Goal: Transaction & Acquisition: Subscribe to service/newsletter

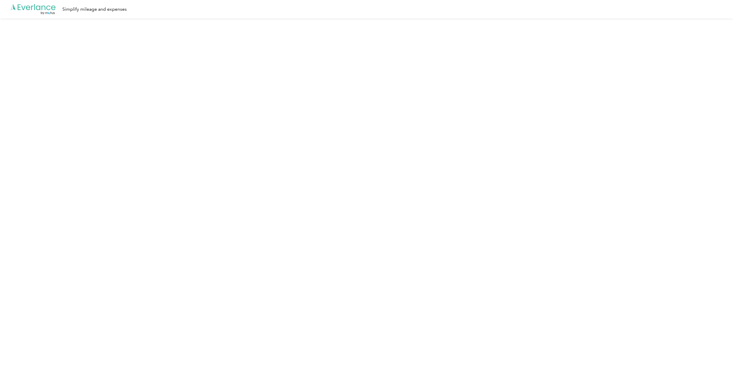
click at [92, 9] on div "Simplify mileage and expenses" at bounding box center [94, 9] width 64 height 7
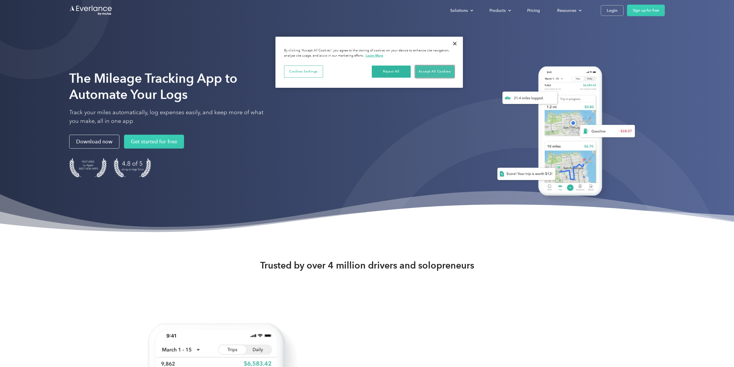
click at [437, 71] on button "Accept All Cookies" at bounding box center [434, 71] width 39 height 12
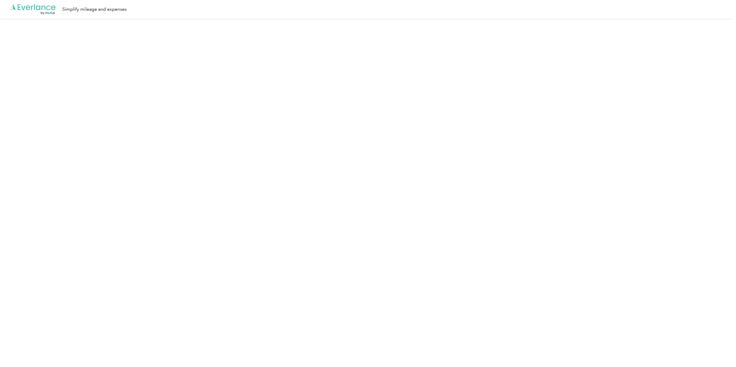
click at [89, 9] on div "Simplify mileage and expenses" at bounding box center [94, 9] width 64 height 7
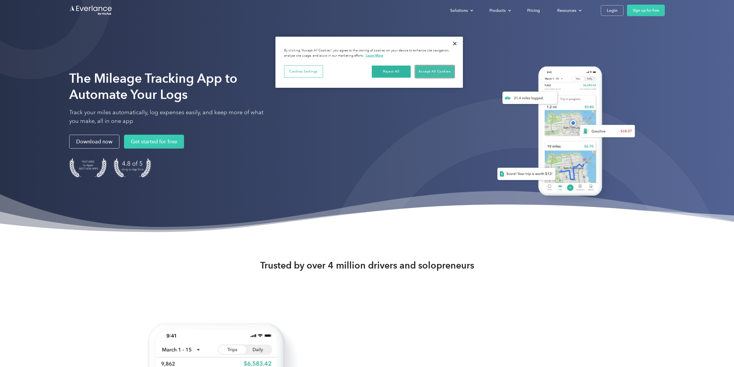
drag, startPoint x: 433, startPoint y: 71, endPoint x: 441, endPoint y: 70, distance: 7.6
click at [433, 71] on button "Accept All Cookies" at bounding box center [434, 71] width 39 height 12
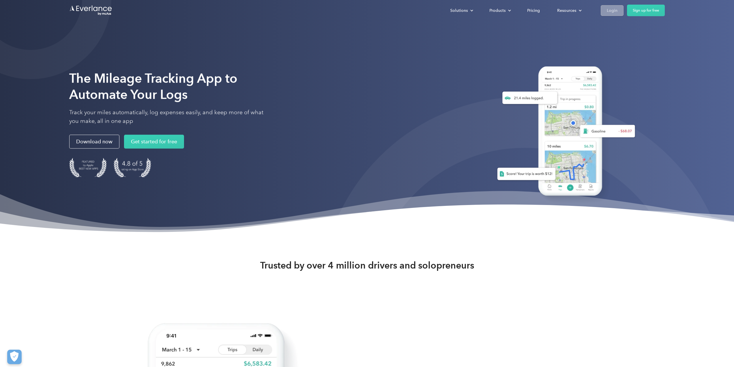
click at [608, 11] on div "Login" at bounding box center [612, 10] width 11 height 7
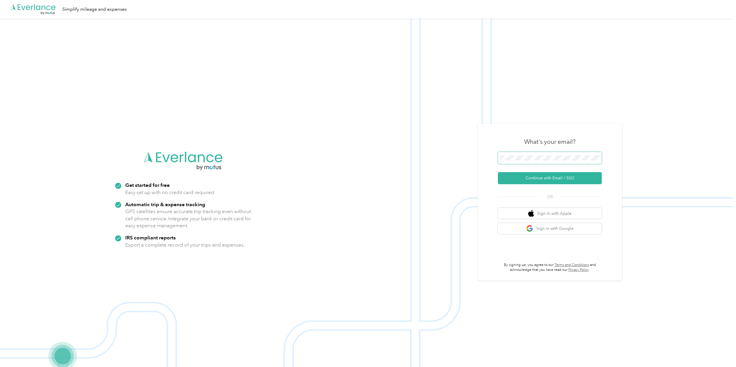
click at [498, 172] on button "Continue with Email / SSO" at bounding box center [550, 178] width 104 height 12
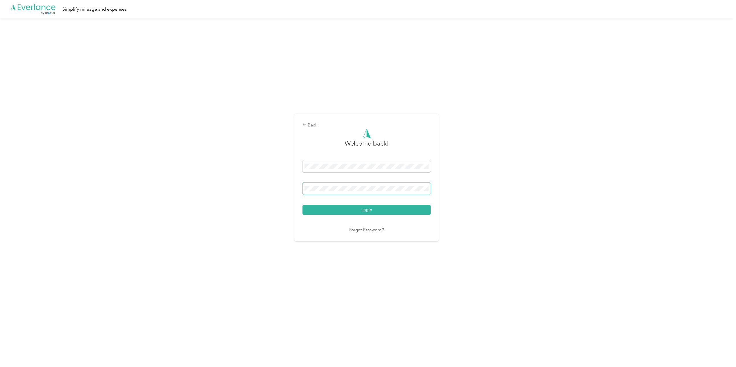
click at [302, 205] on button "Login" at bounding box center [366, 210] width 128 height 10
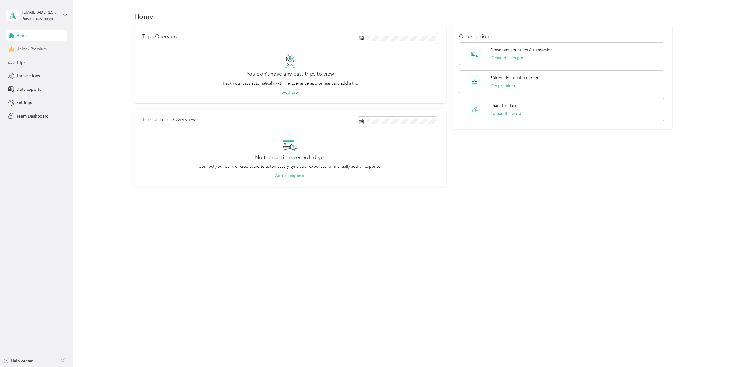
click at [32, 47] on span "Unlock Premium" at bounding box center [31, 49] width 30 height 6
